Goal: Information Seeking & Learning: Find specific fact

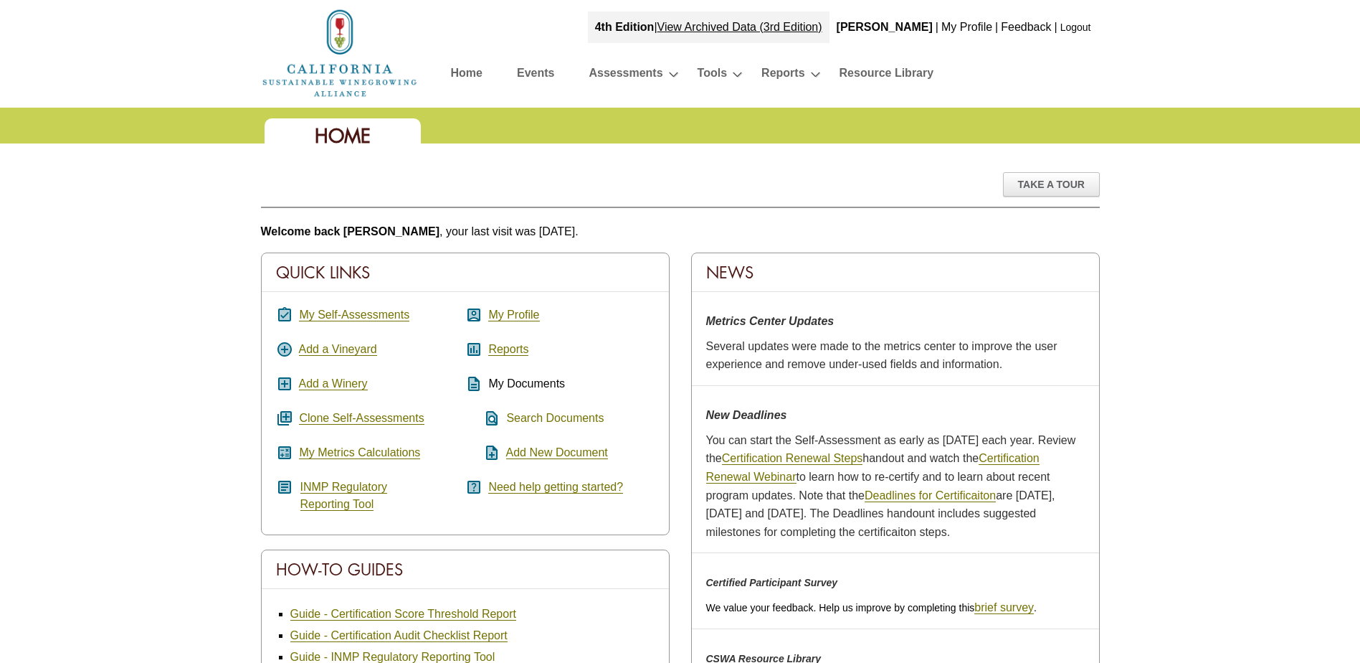
click at [572, 417] on link "Search Documents" at bounding box center [555, 418] width 98 height 13
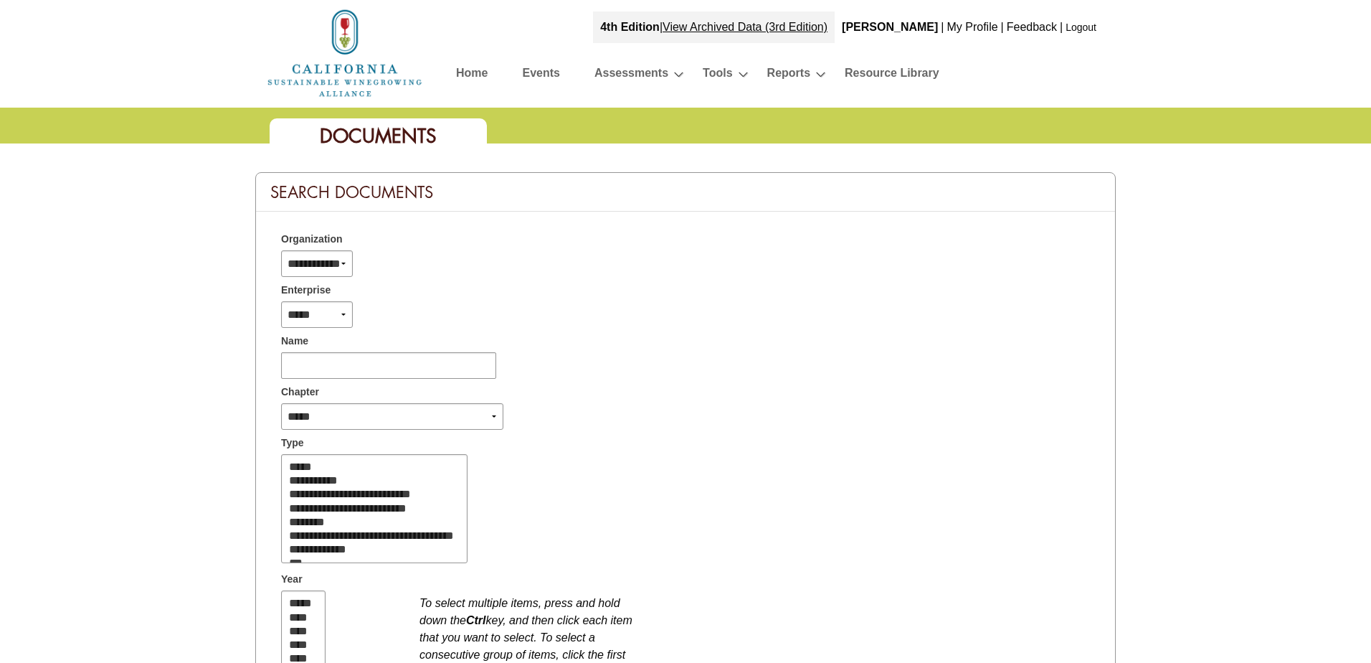
select select
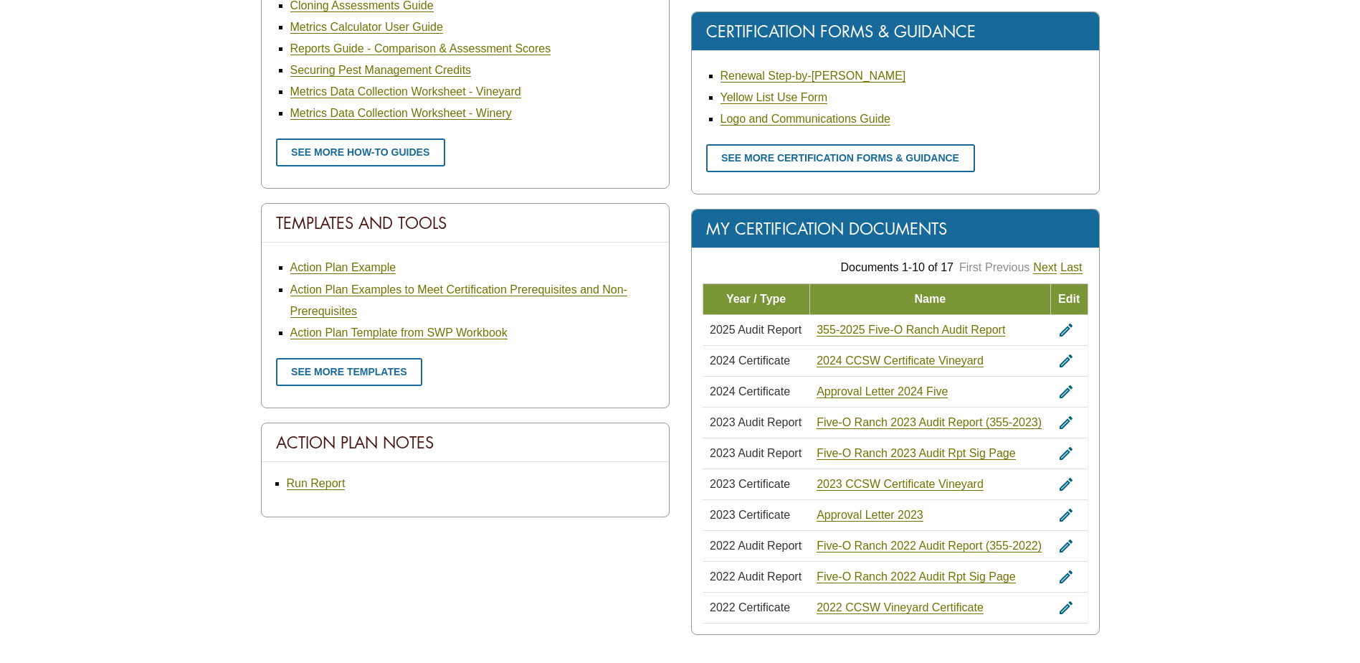
scroll to position [717, 0]
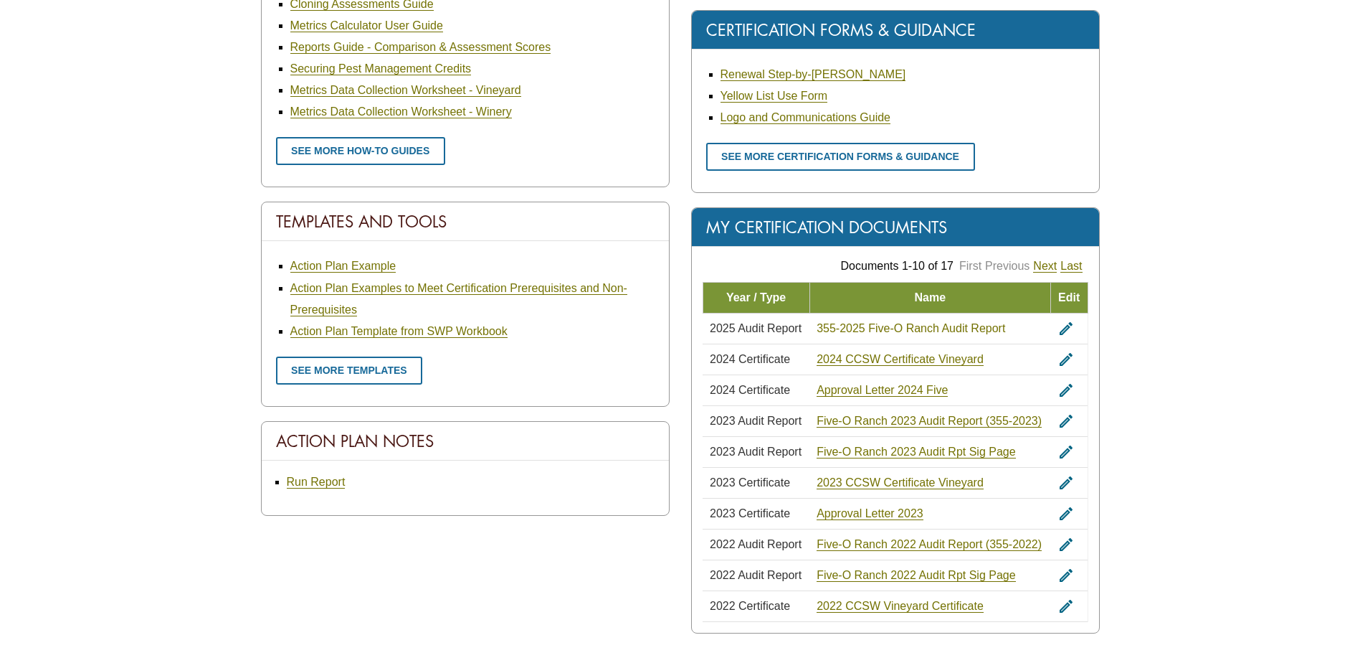
click at [876, 326] on link "355-2025 Five-O Ranch Audit Report" at bounding box center [911, 328] width 189 height 13
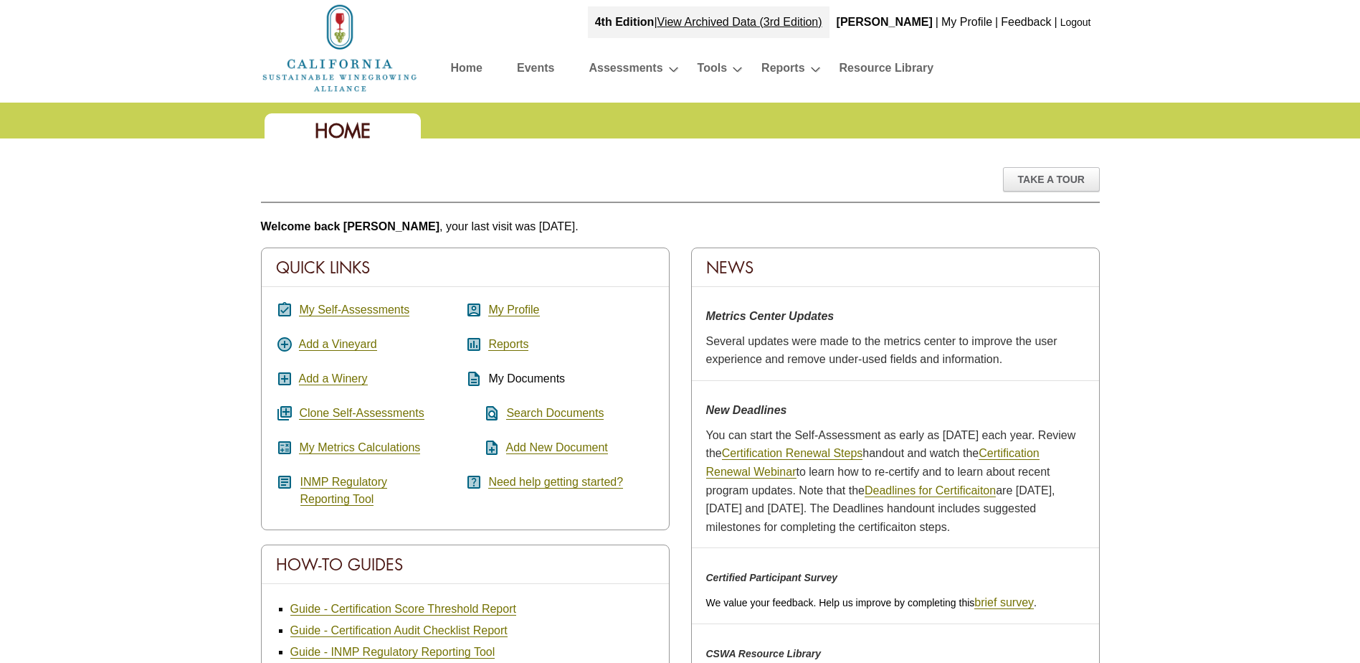
scroll to position [0, 0]
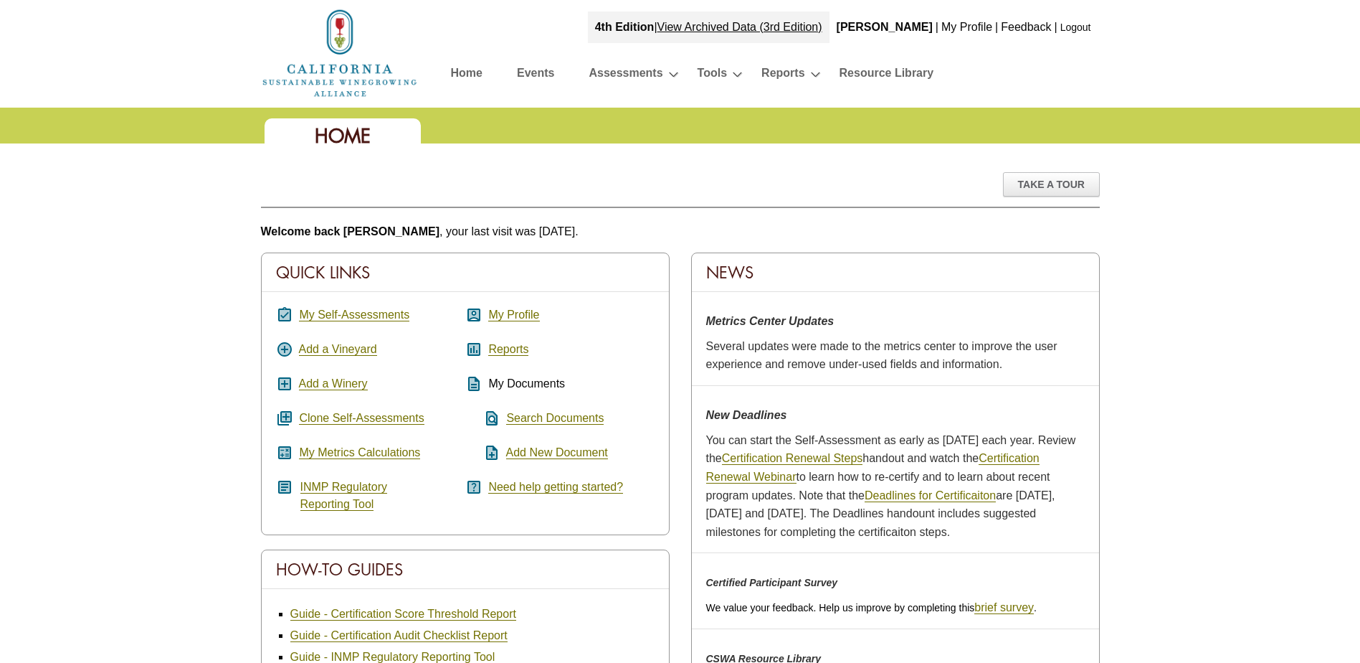
click at [968, 32] on link "My Profile" at bounding box center [967, 27] width 51 height 12
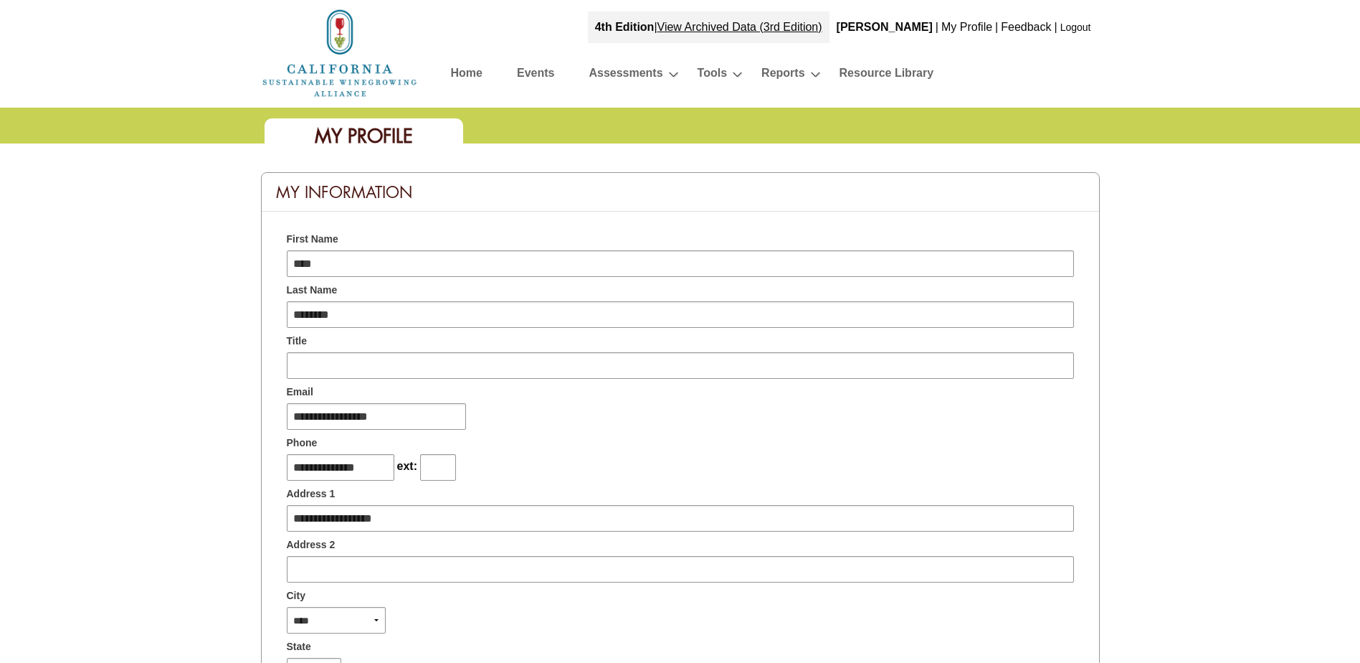
type input "*********"
click at [470, 75] on link "Home" at bounding box center [467, 75] width 32 height 25
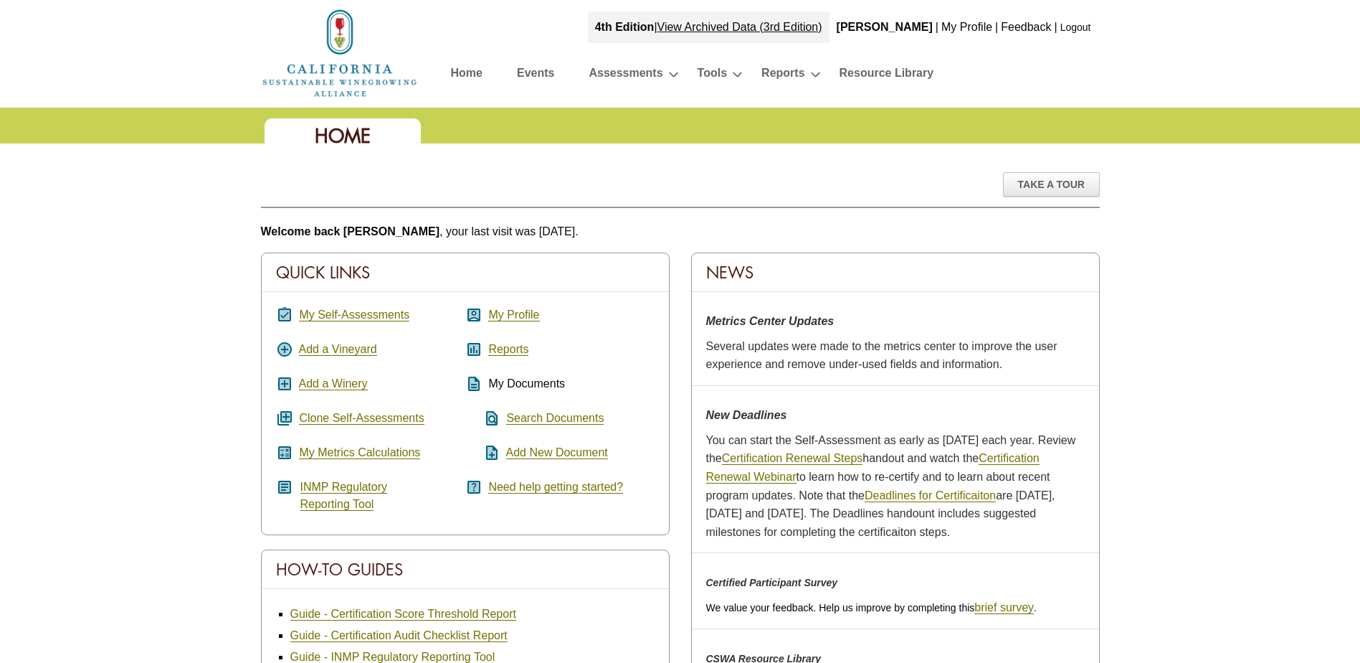
click at [1027, 30] on link "Feedback" at bounding box center [1026, 27] width 50 height 12
click at [507, 350] on link "Reports" at bounding box center [508, 349] width 40 height 13
